Goal: Transaction & Acquisition: Purchase product/service

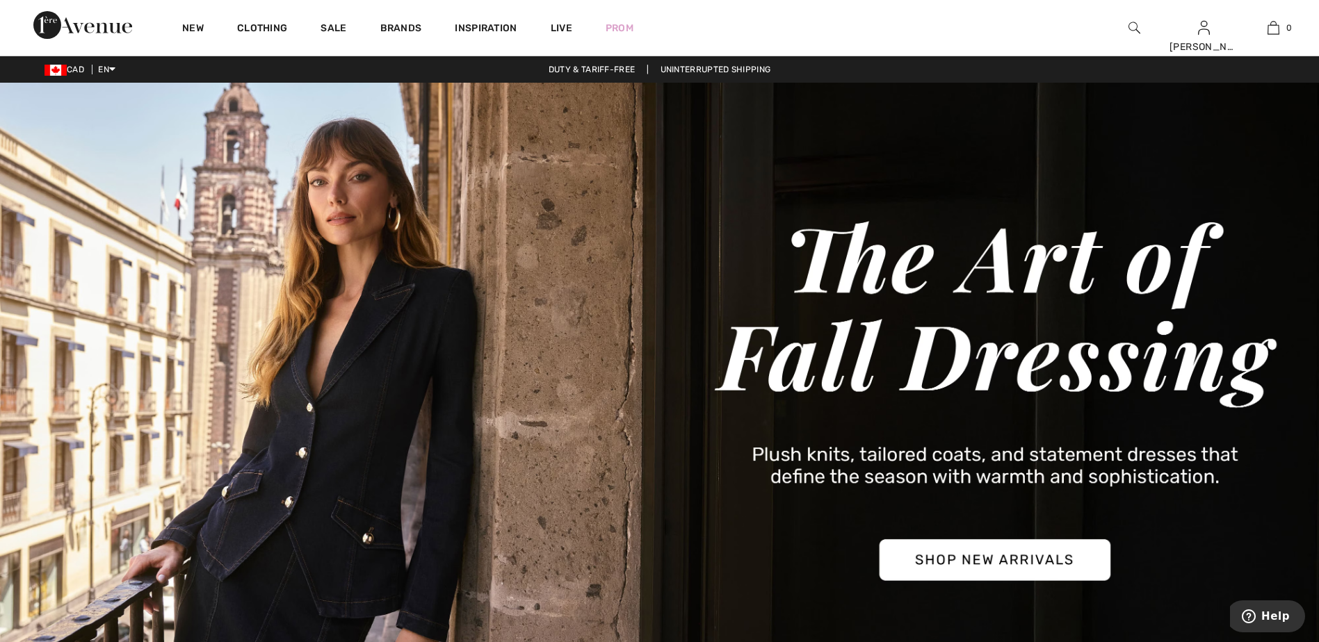
click at [1133, 28] on img at bounding box center [1135, 27] width 12 height 17
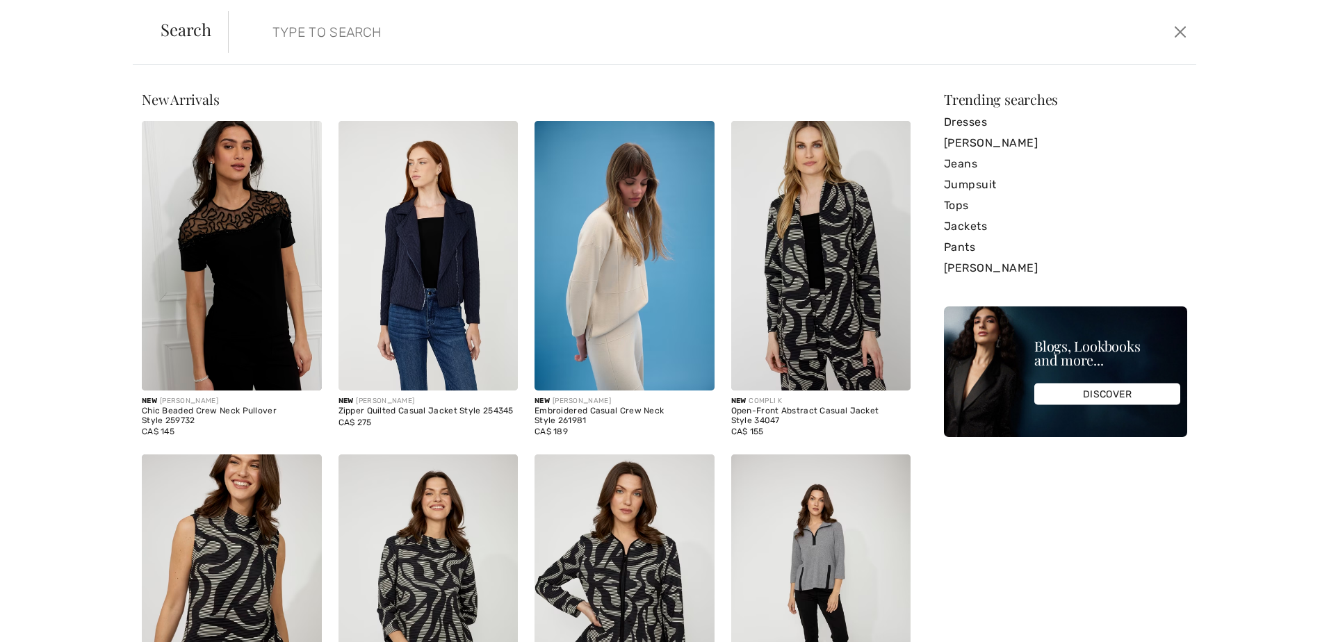
click at [371, 33] on input "search" at bounding box center [602, 32] width 681 height 42
paste input "Joseph Ribkoff - Mixed Patchwork Print Sweater"
type input "Joseph Ribkoff - Mixed Patchwork Print Sweater"
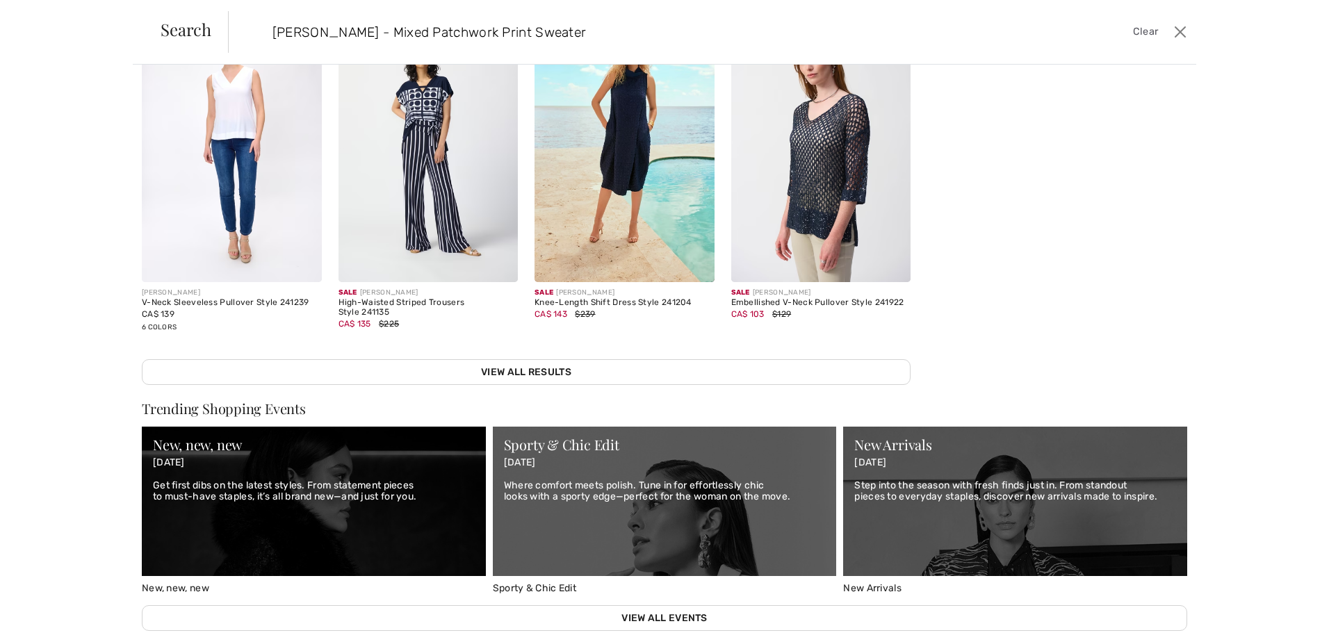
scroll to position [417, 0]
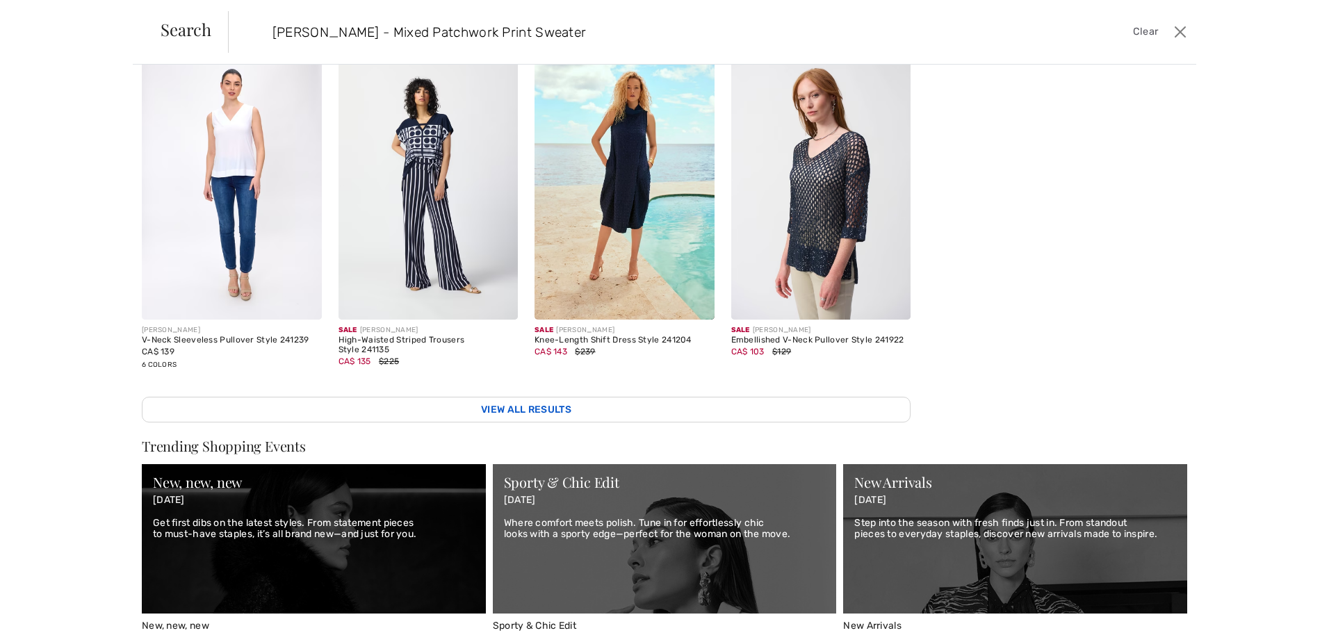
click at [554, 398] on link "View All Results" at bounding box center [526, 410] width 769 height 26
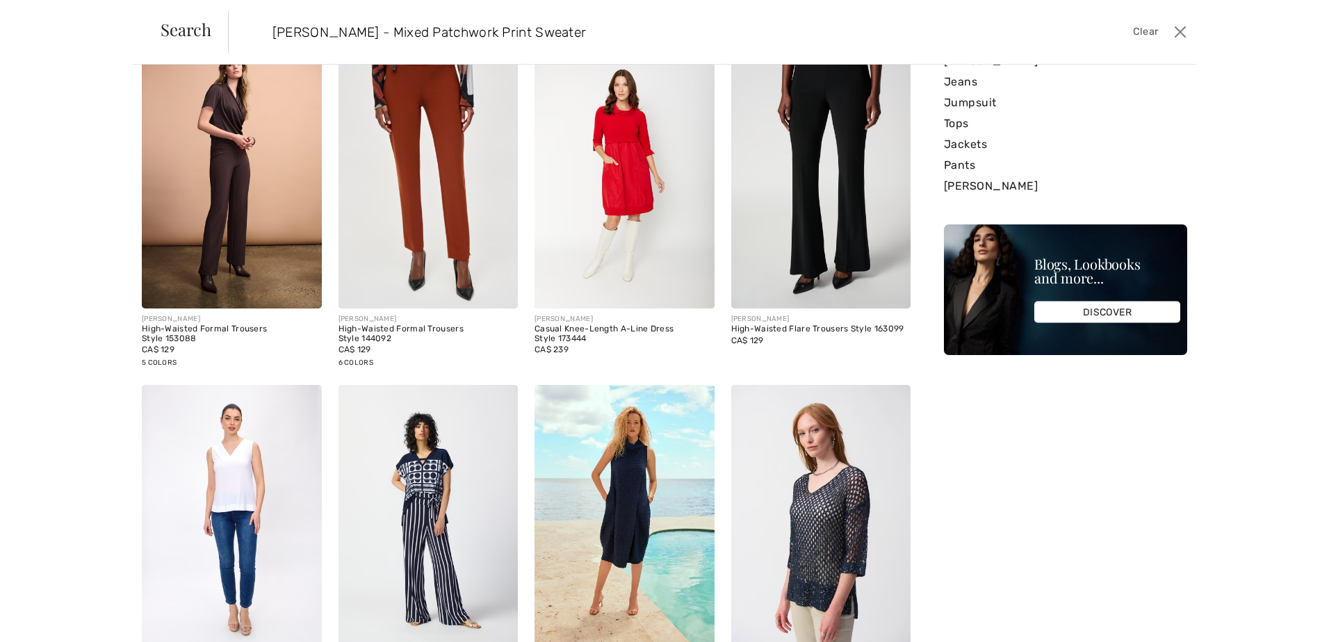
scroll to position [0, 0]
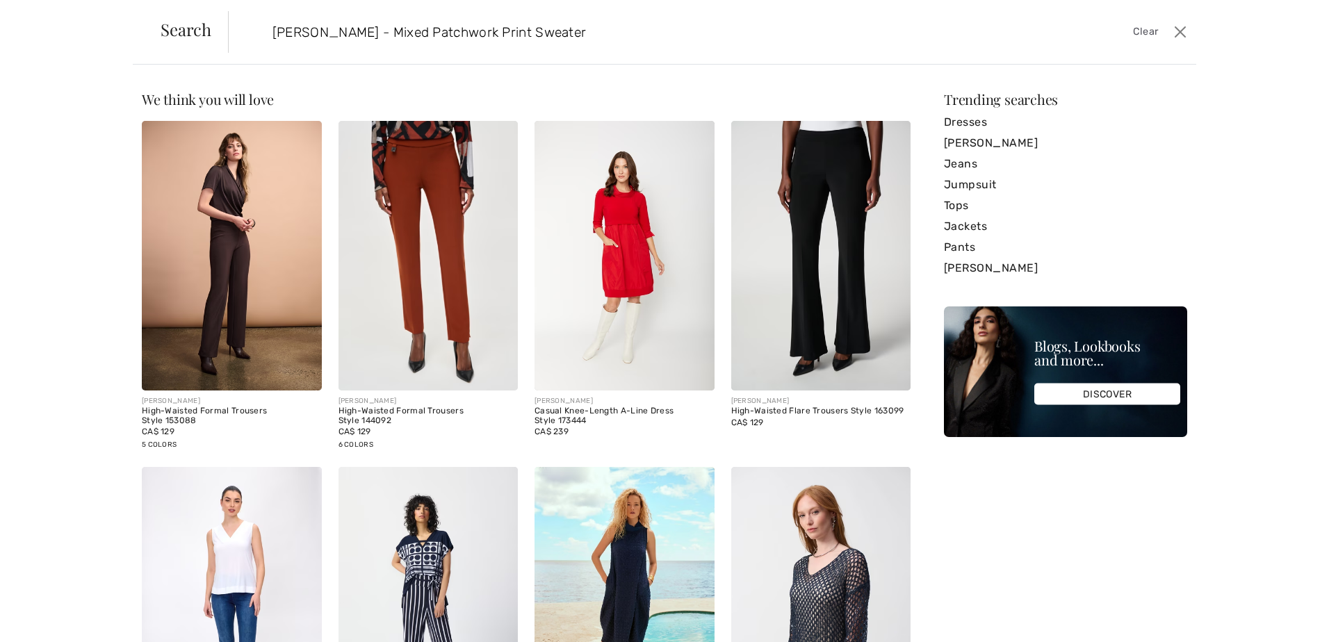
click at [600, 34] on input "Joseph Ribkoff - Mixed Patchwork Print Sweater" at bounding box center [602, 32] width 681 height 42
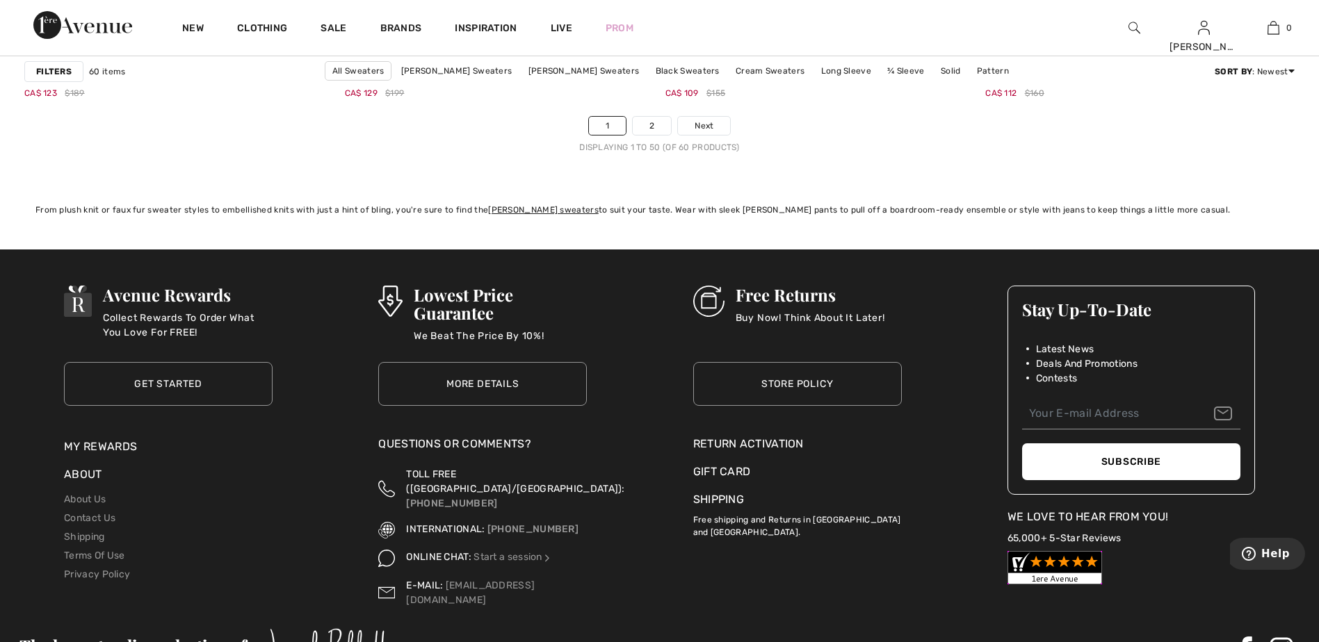
scroll to position [8135, 0]
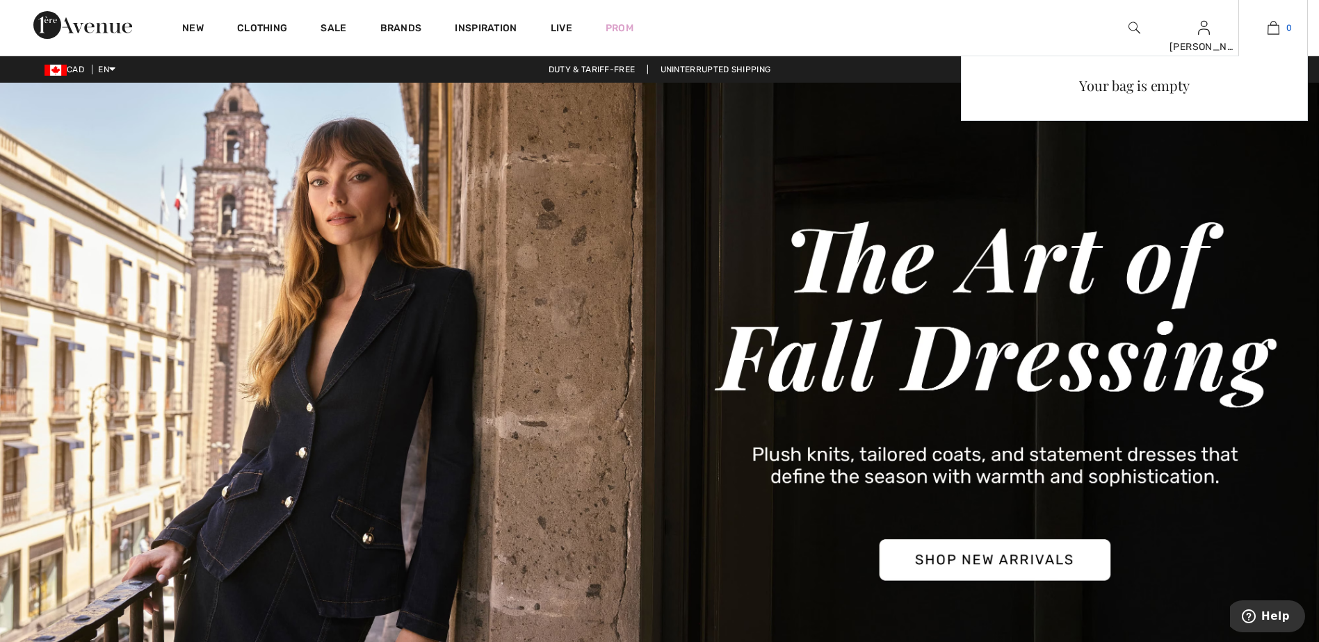
click at [1274, 29] on img at bounding box center [1274, 27] width 12 height 17
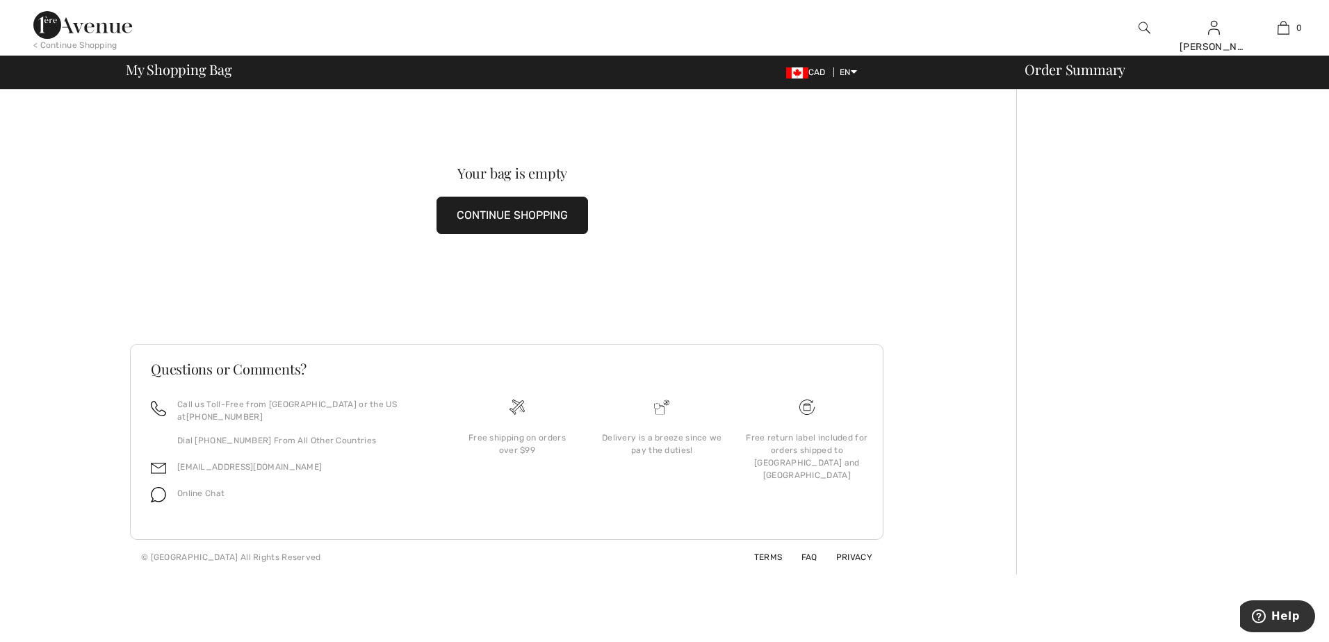
click at [729, 277] on div "Your bag is empty CONTINUE SHOPPING" at bounding box center [512, 200] width 765 height 221
drag, startPoint x: 480, startPoint y: 219, endPoint x: 509, endPoint y: 232, distance: 32.1
click at [480, 219] on button "CONTINUE SHOPPING" at bounding box center [513, 216] width 152 height 38
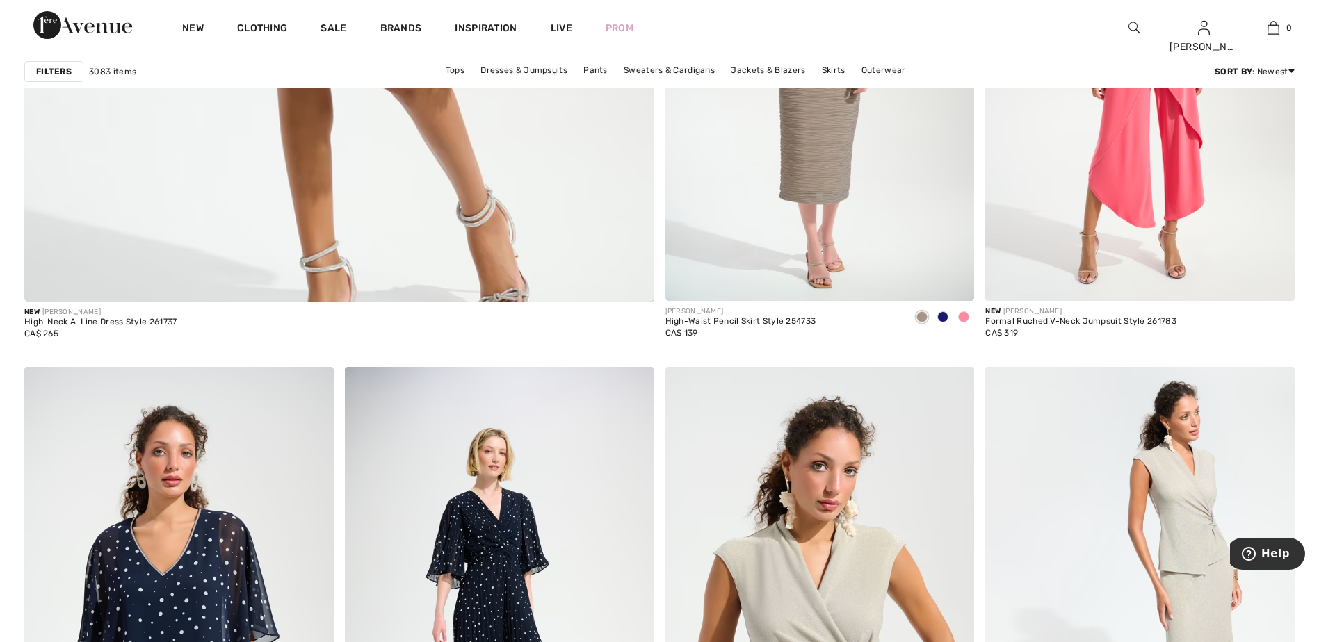
scroll to position [5006, 0]
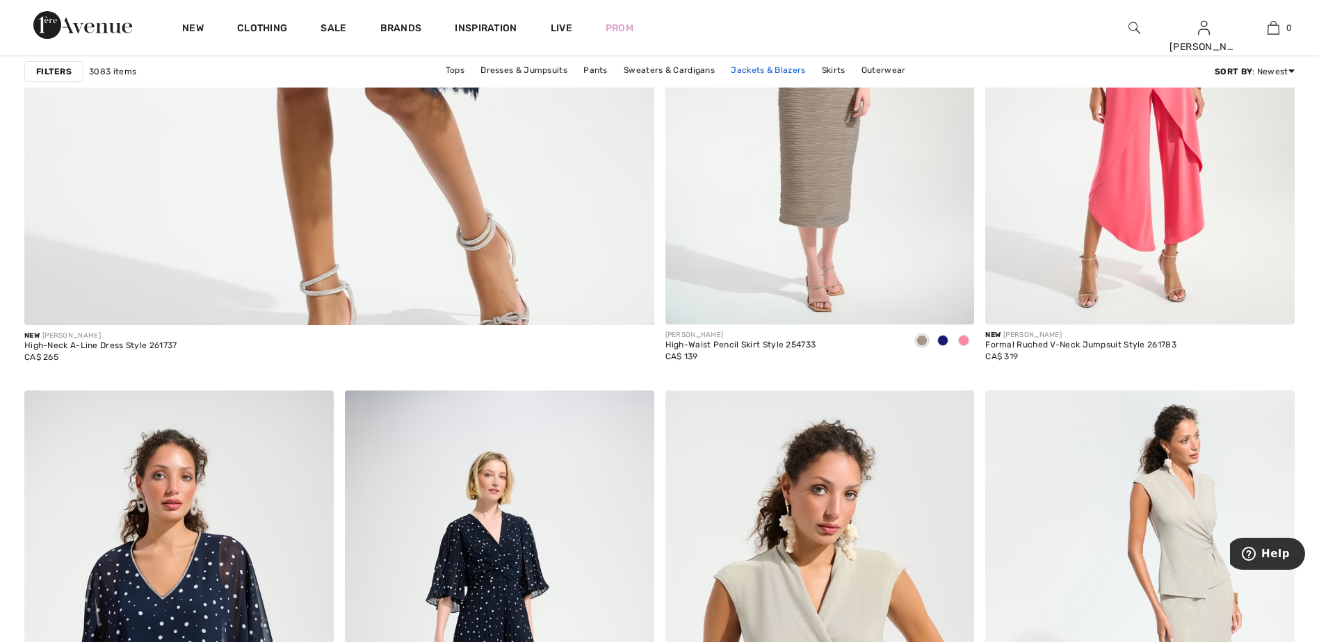
click at [757, 70] on link "Jackets & Blazers" at bounding box center [768, 70] width 88 height 18
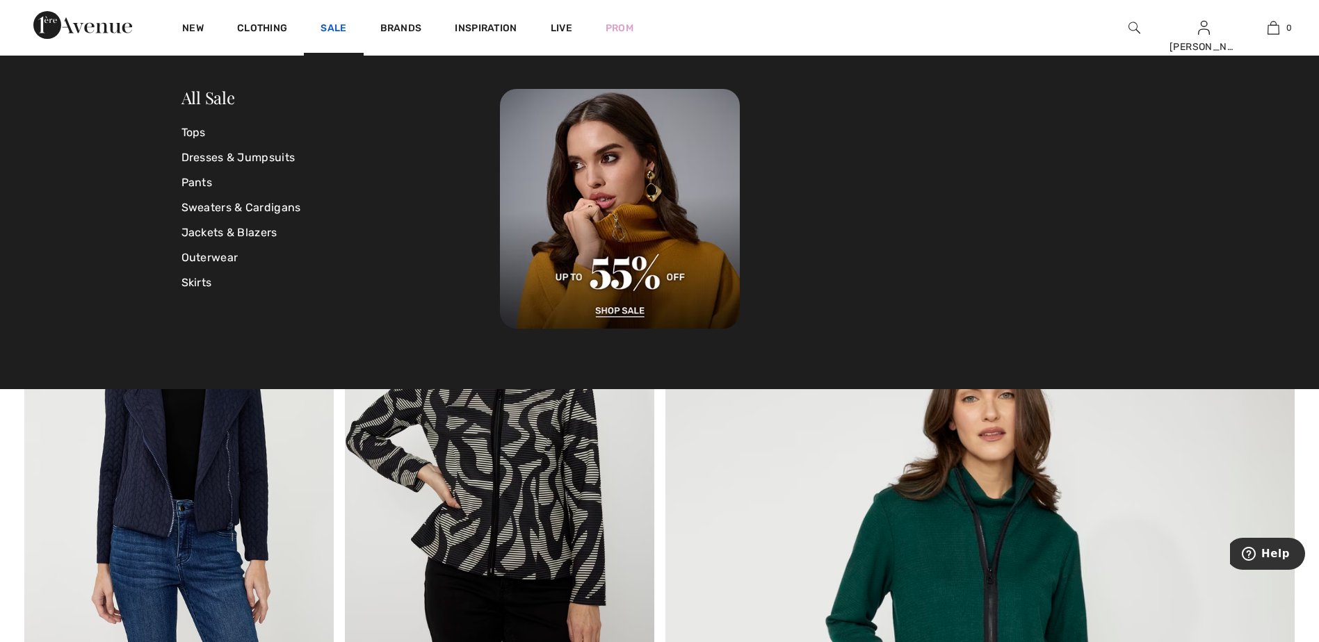
click at [337, 29] on link "Sale" at bounding box center [334, 29] width 26 height 15
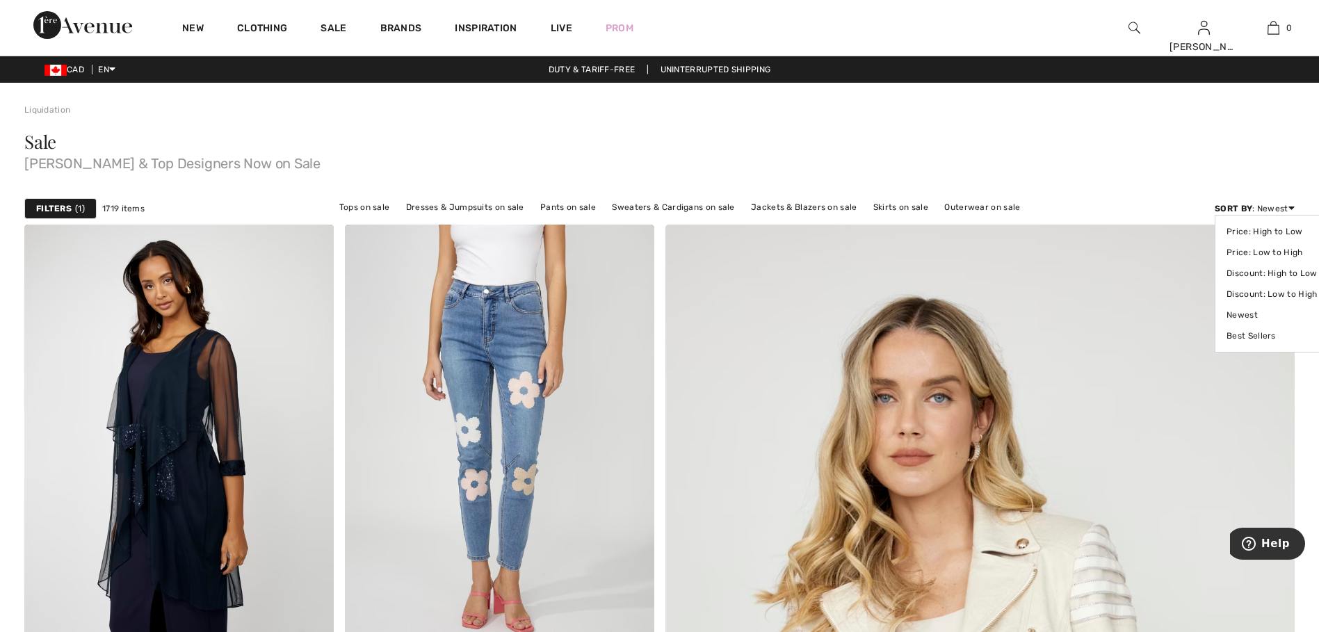
click at [1287, 204] on div "Sort By : Newest Price: High to Low Price: Low to High Discount: High to Low Di…" at bounding box center [1255, 208] width 80 height 13
click at [1264, 295] on link "Discount: Low to High" at bounding box center [1272, 294] width 90 height 21
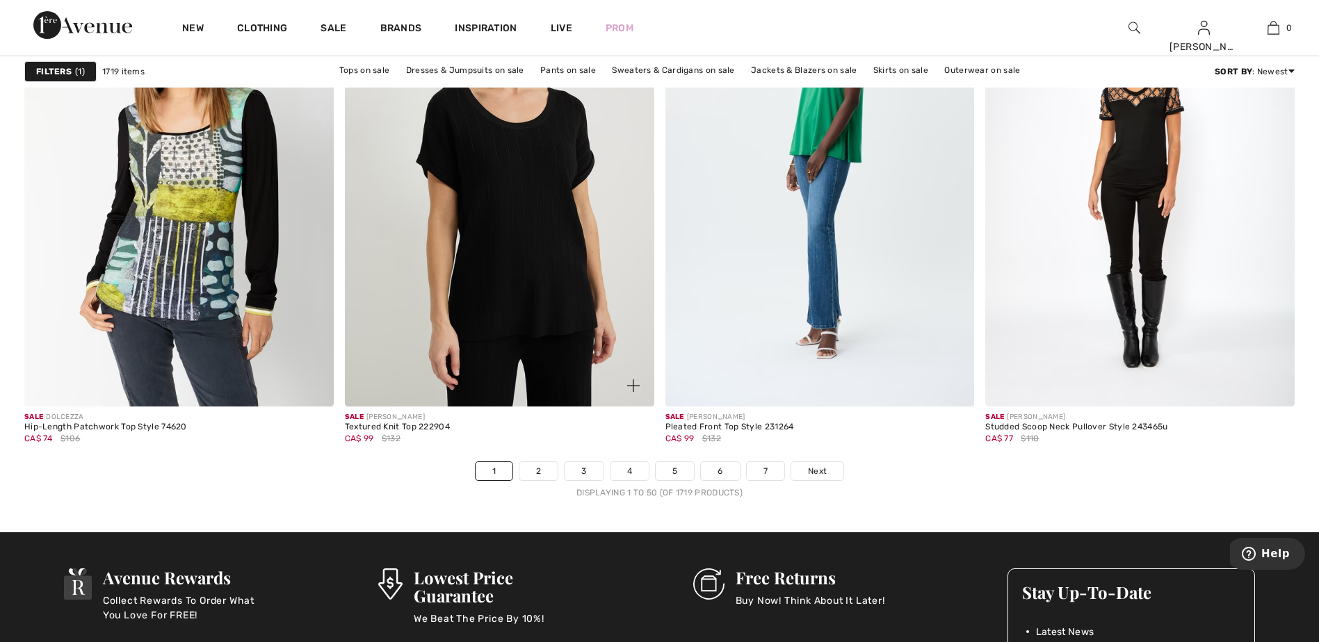
scroll to position [8066, 0]
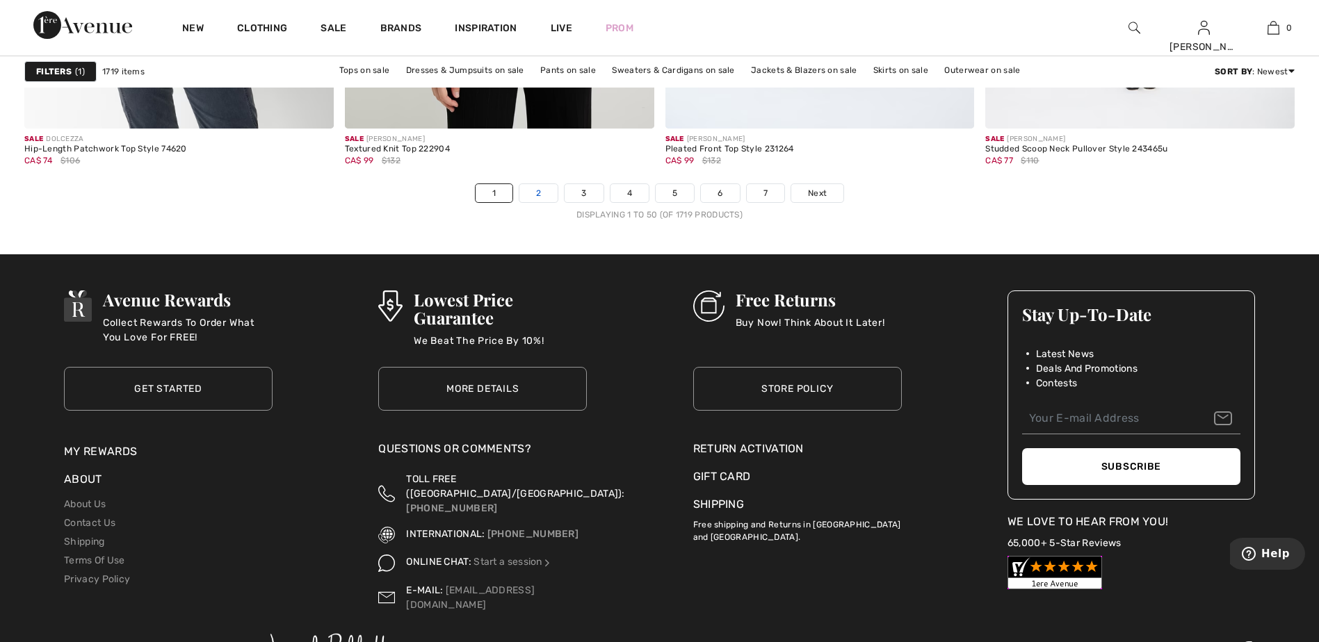
click at [535, 190] on link "2" at bounding box center [538, 193] width 38 height 18
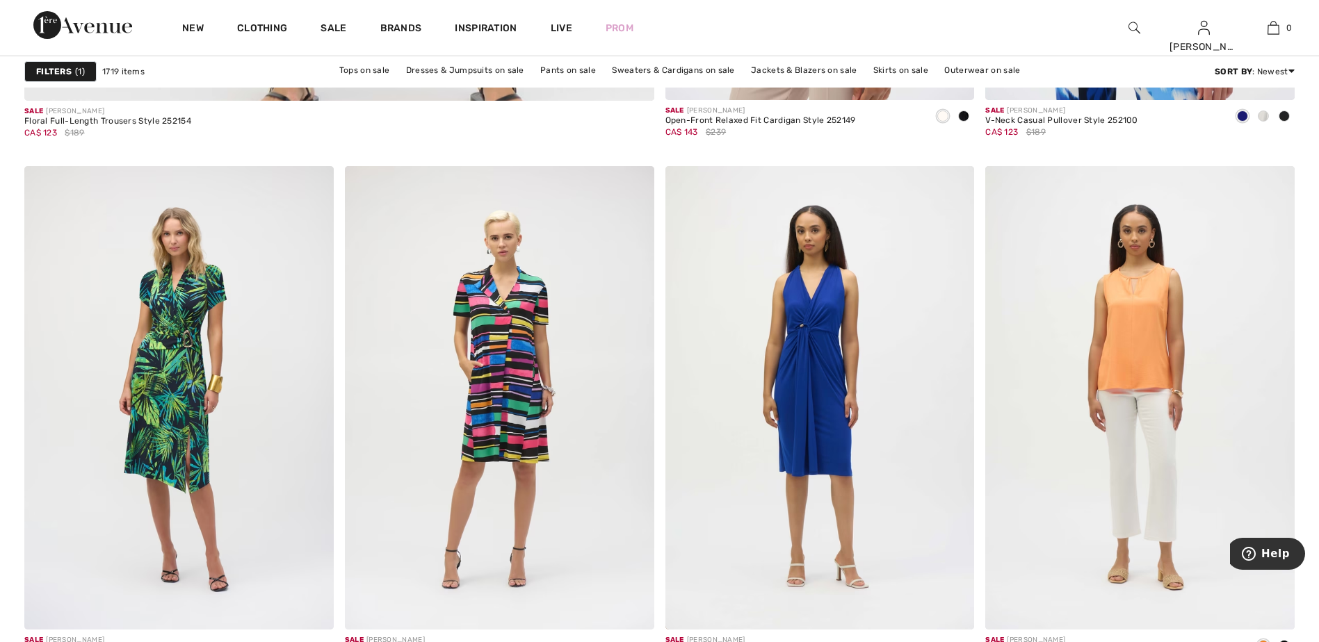
scroll to position [5424, 0]
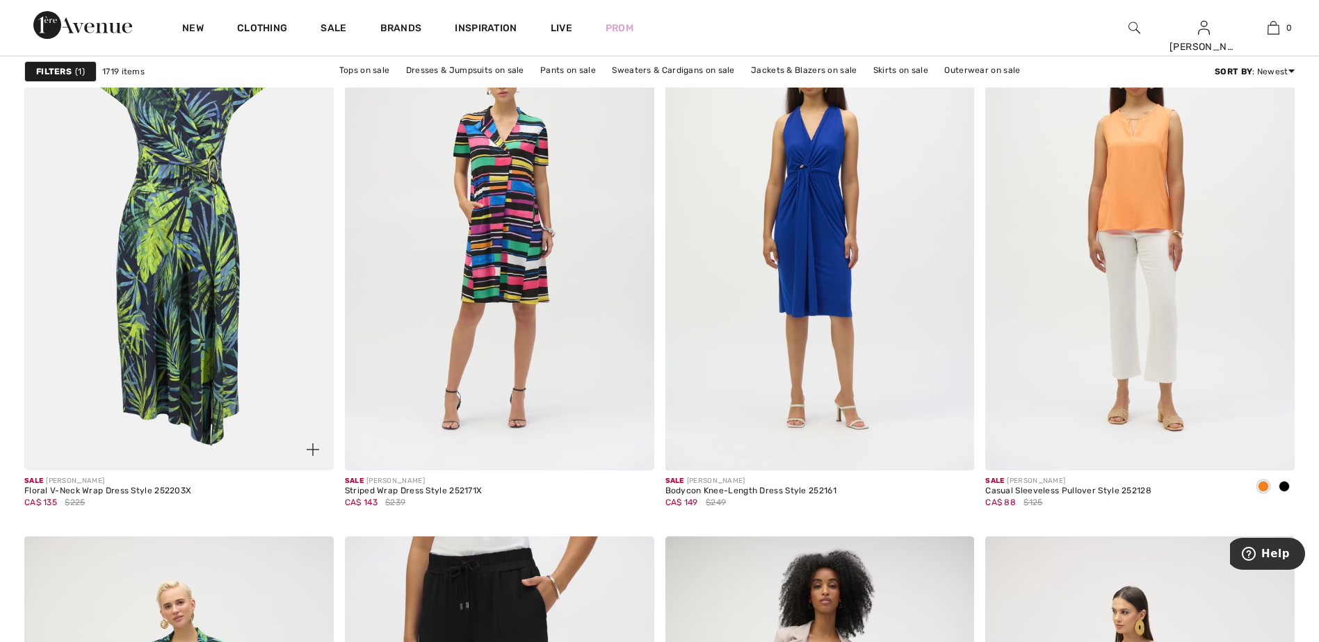
click at [198, 240] on img at bounding box center [178, 239] width 309 height 464
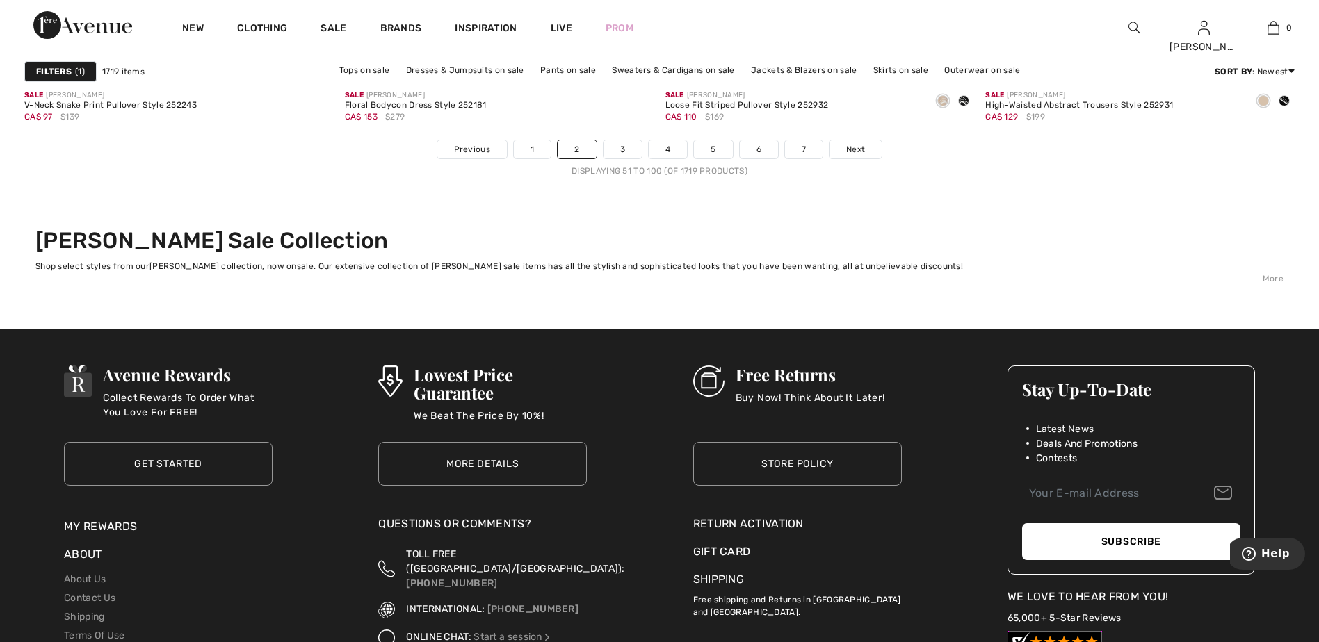
scroll to position [8135, 0]
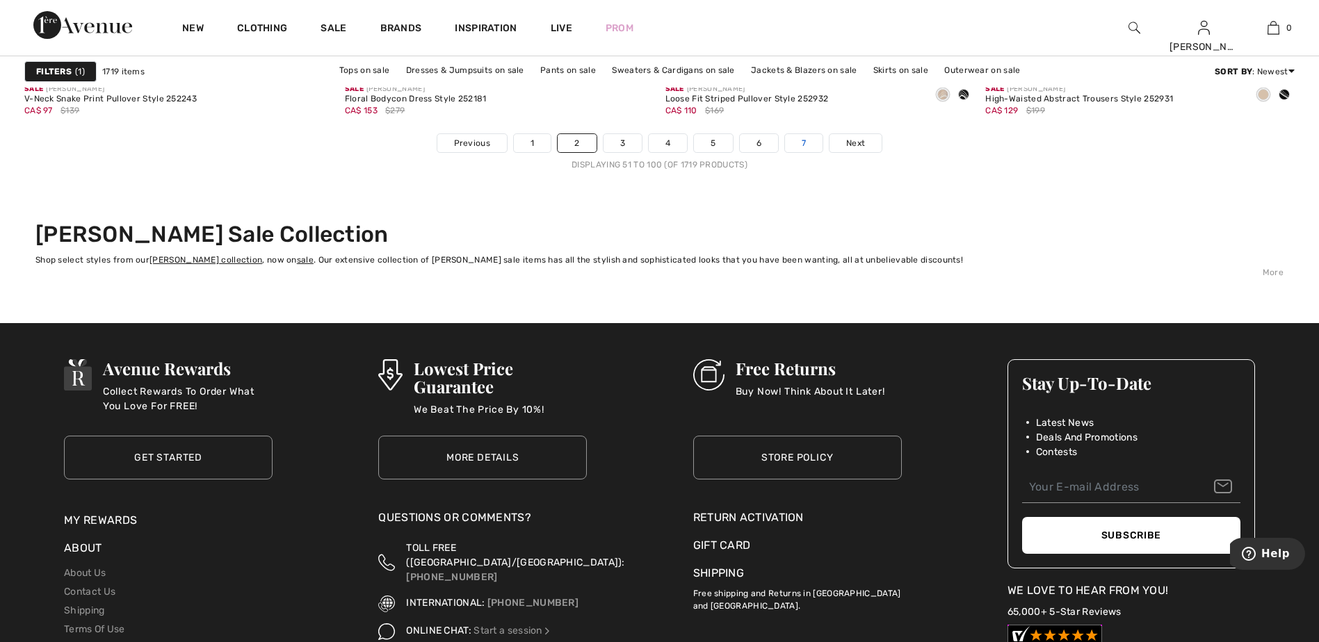
click at [802, 141] on link "7" at bounding box center [804, 143] width 38 height 18
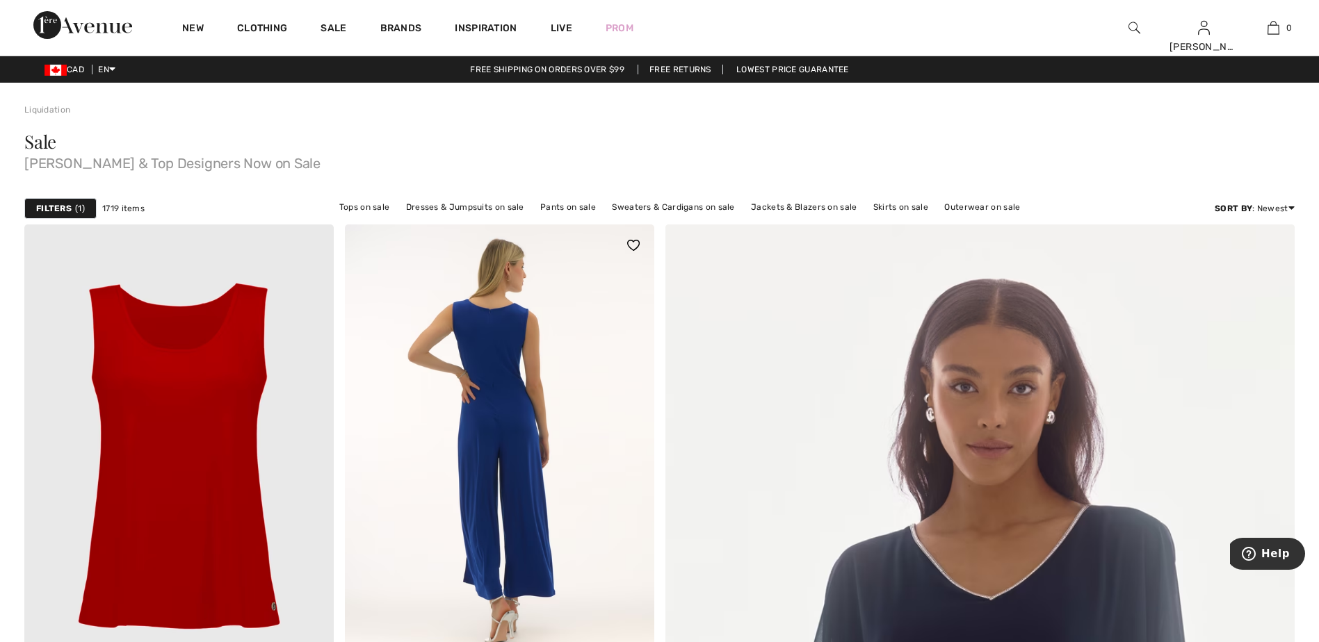
click at [488, 275] on img at bounding box center [499, 457] width 309 height 464
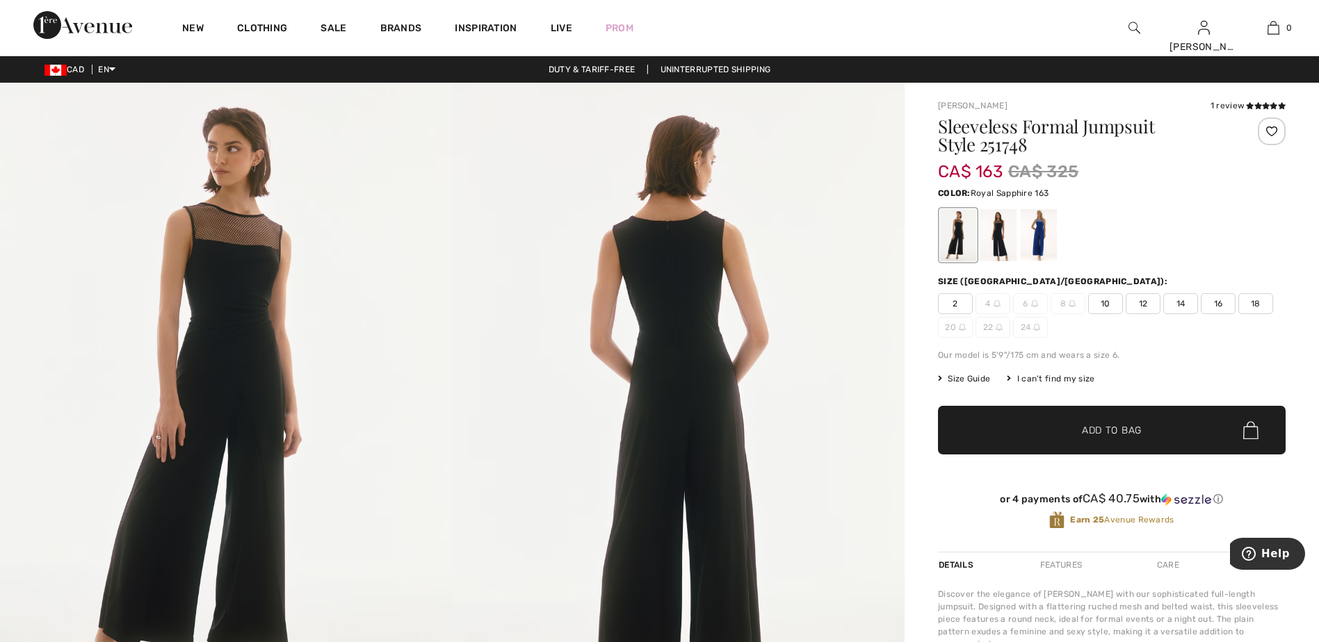
click at [1039, 227] on div at bounding box center [1039, 235] width 36 height 52
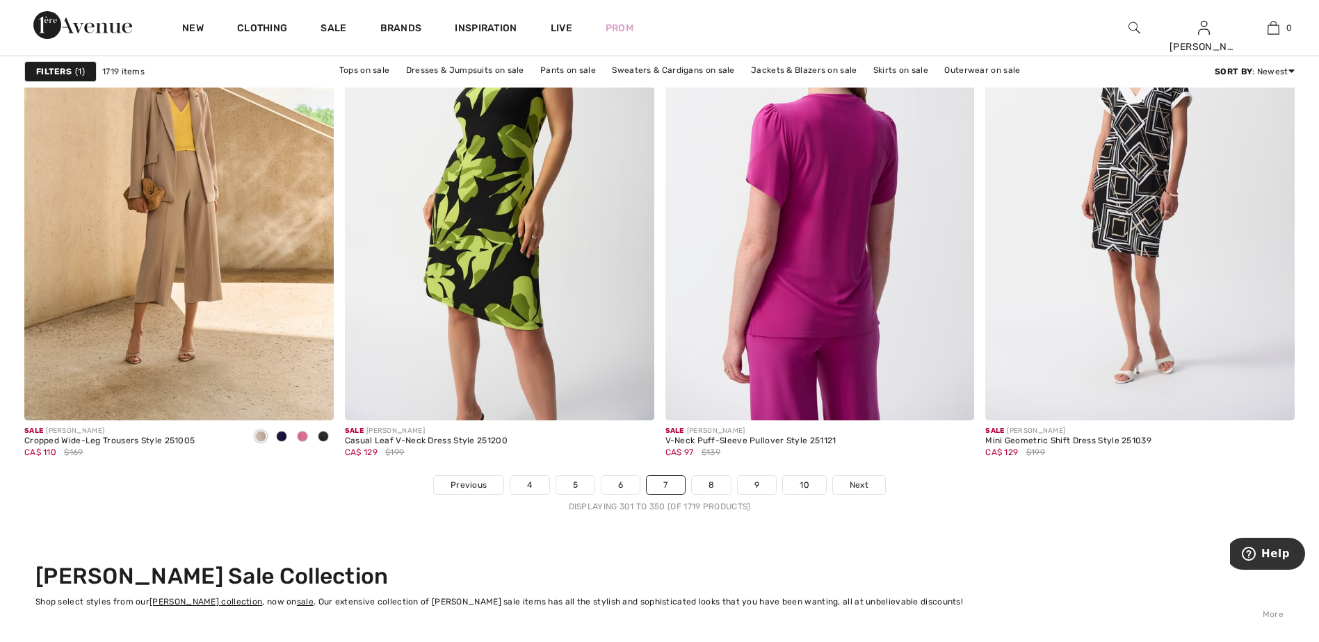
scroll to position [7579, 0]
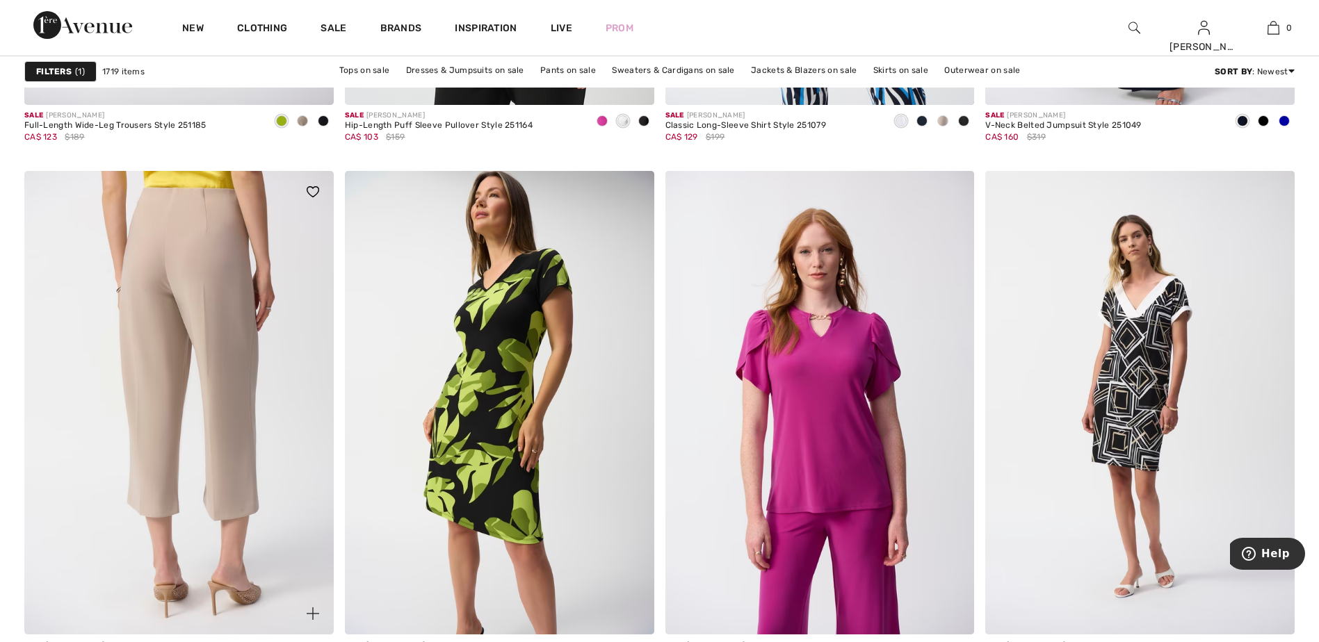
click at [178, 422] on img at bounding box center [178, 403] width 309 height 464
